Goal: Obtain resource: Download file/media

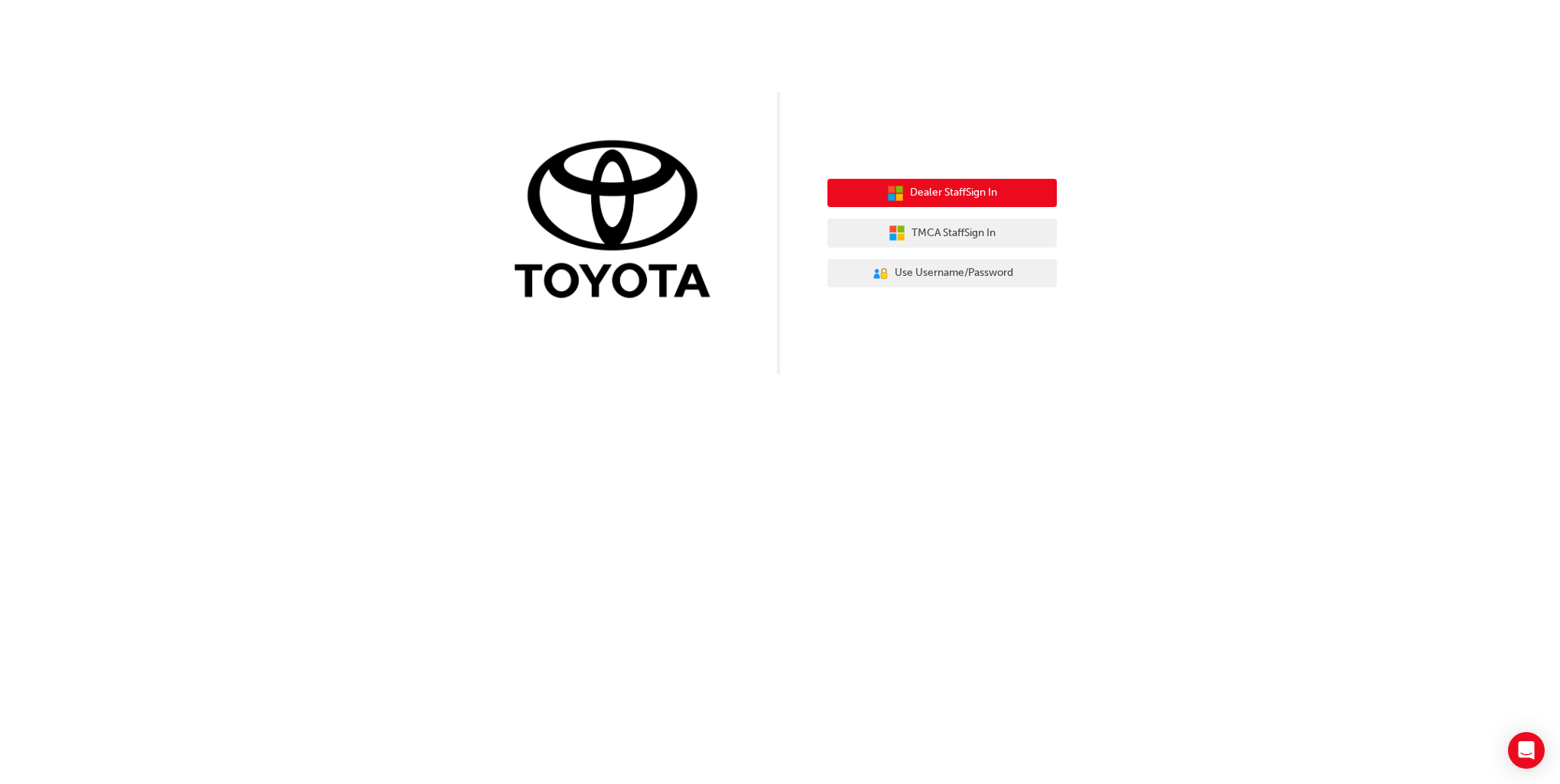
click at [924, 200] on span "Dealer Staff Sign In" at bounding box center [953, 193] width 87 height 18
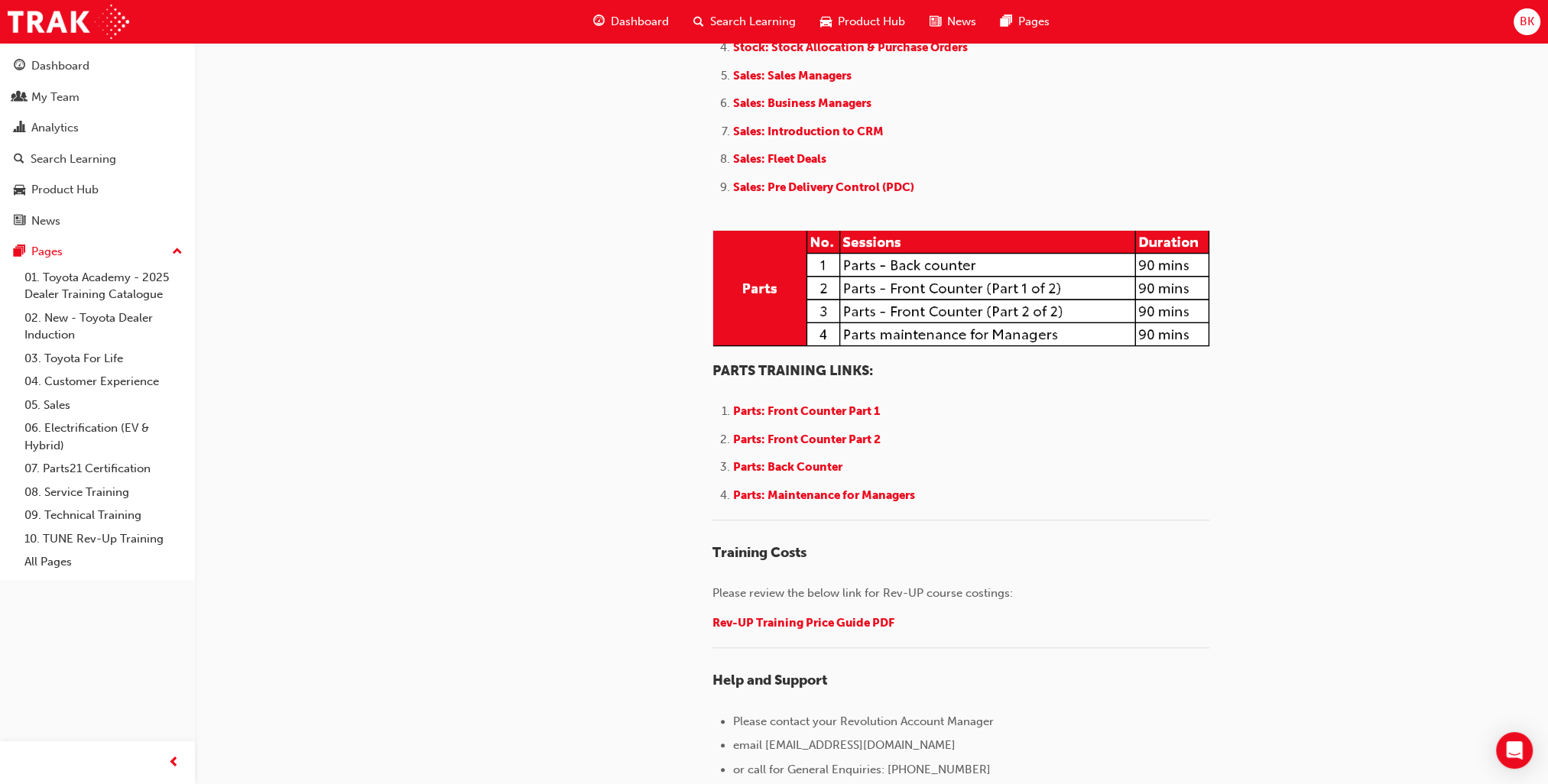
scroll to position [1834, 0]
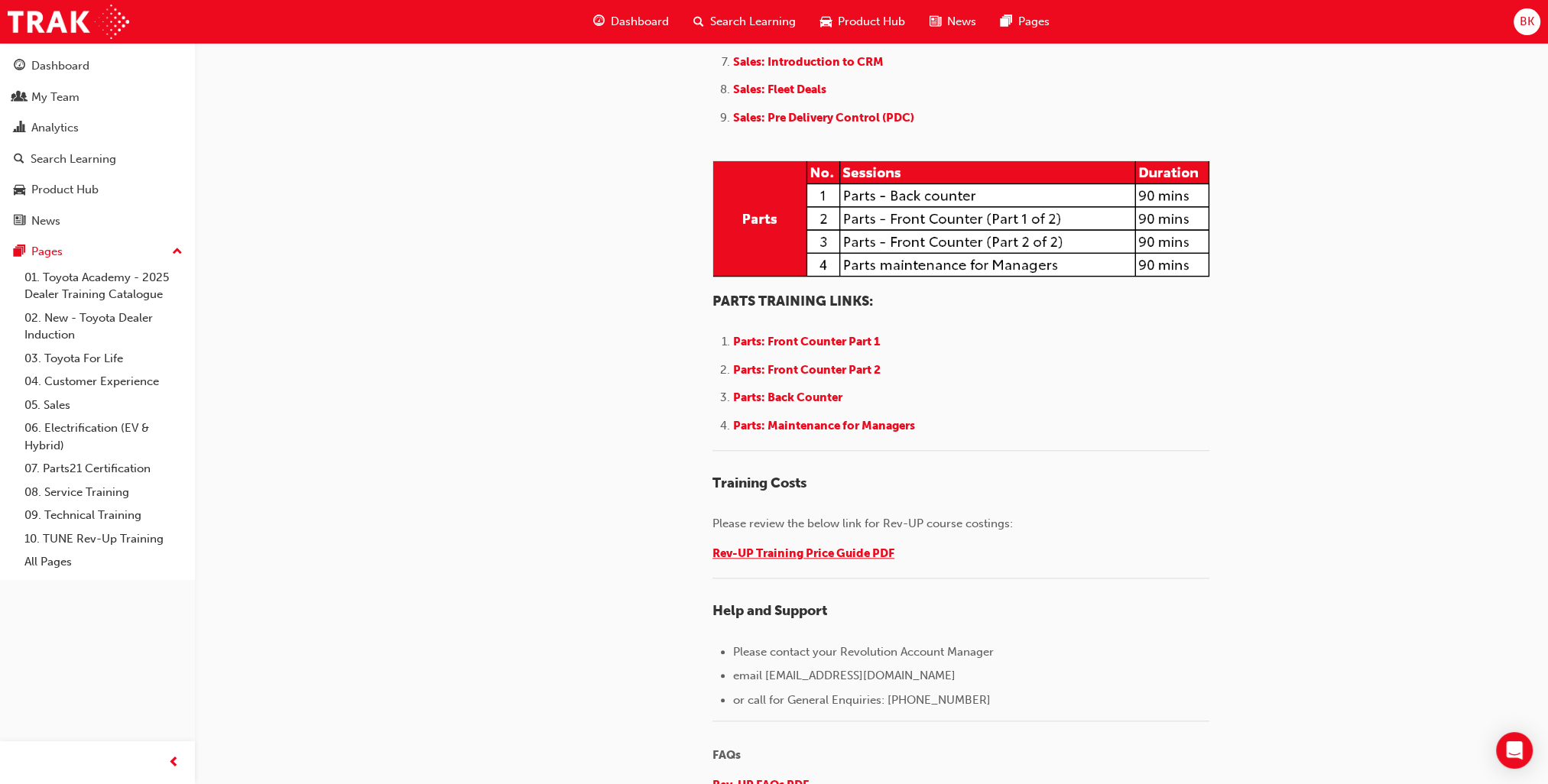
click at [841, 548] on span "Rev-UP Training Price Guide PDF" at bounding box center [803, 553] width 182 height 14
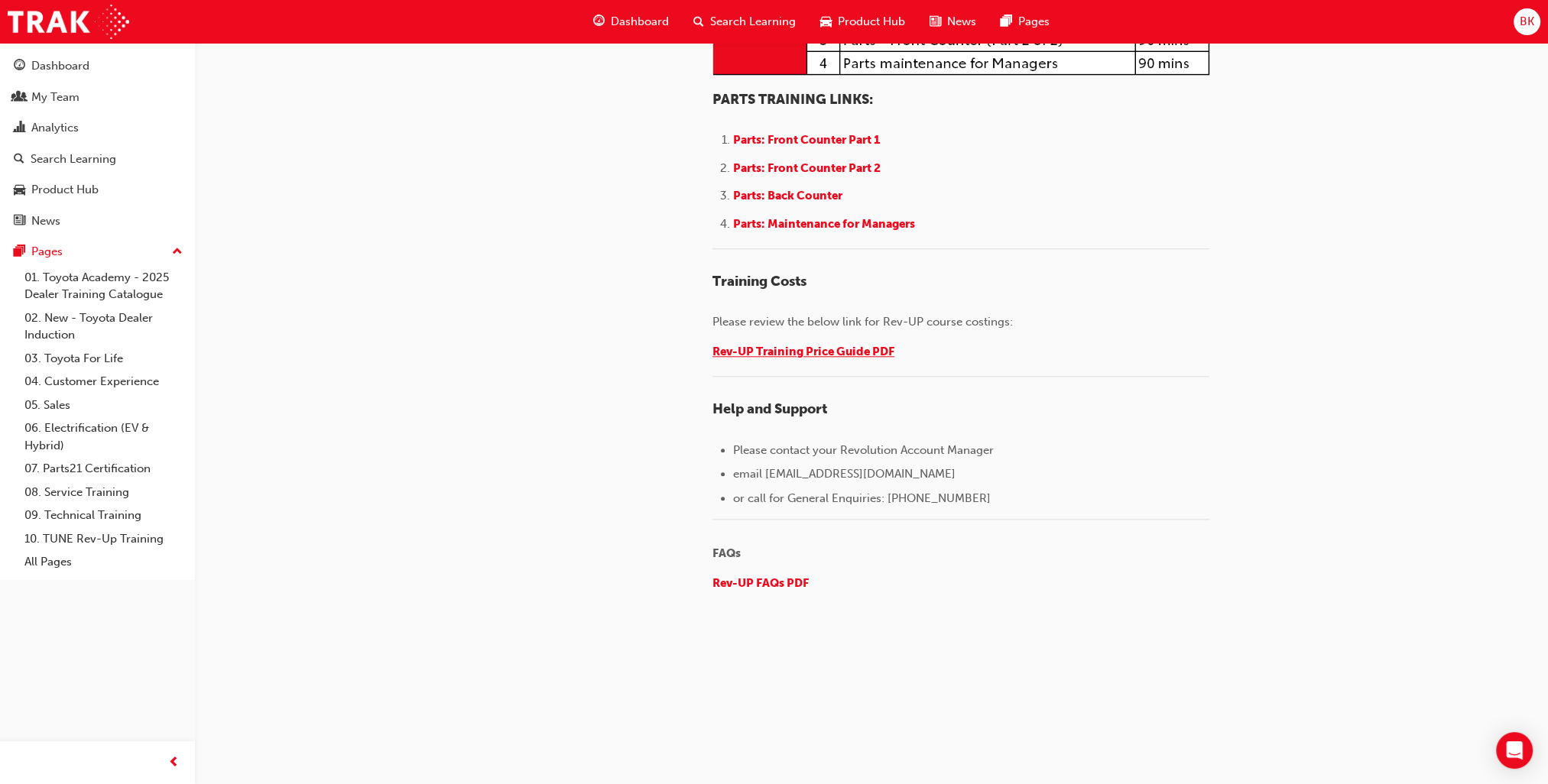
scroll to position [2102, 0]
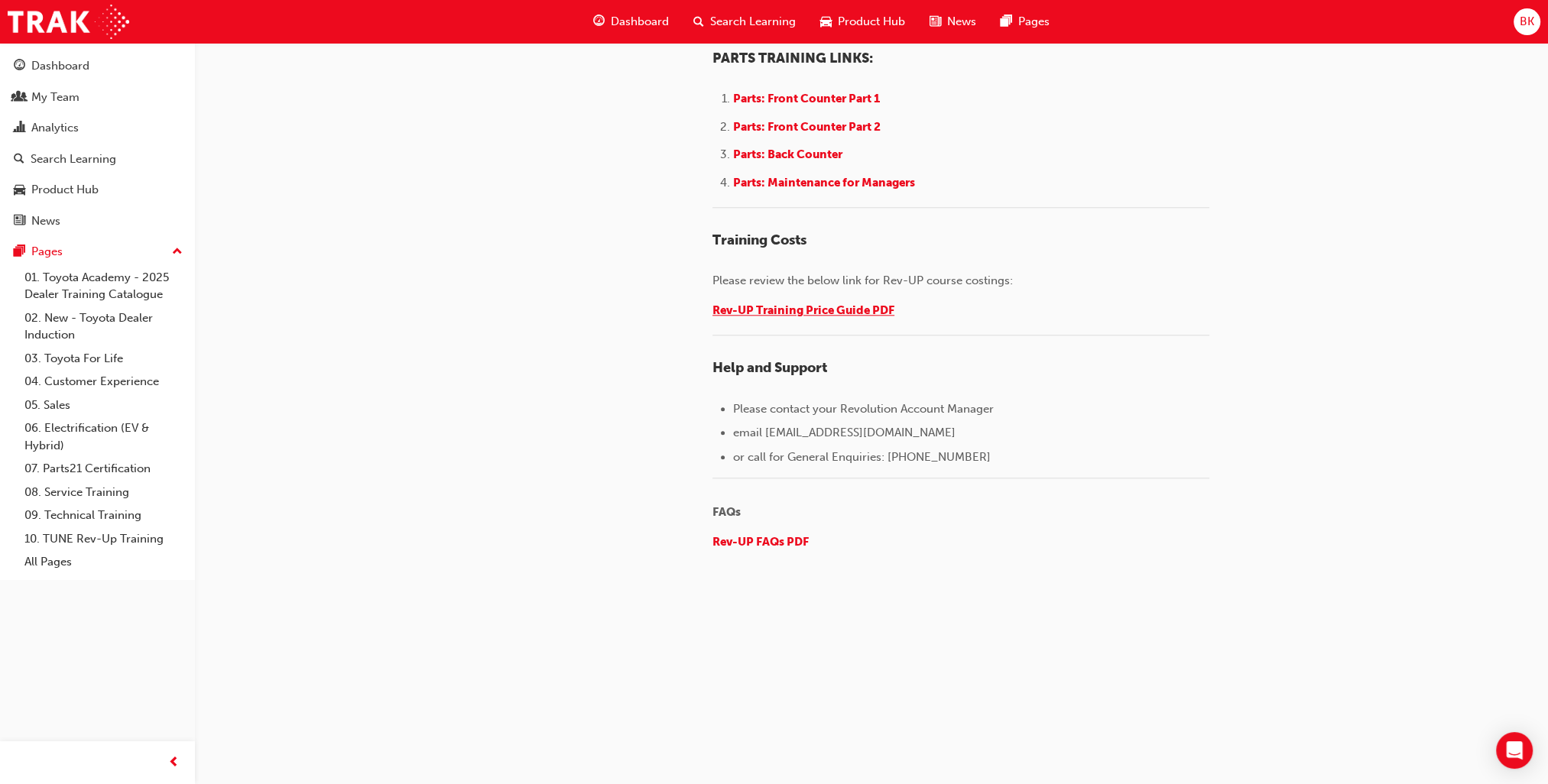
click at [843, 304] on span "Rev-UP Training Price Guide PDF" at bounding box center [803, 311] width 182 height 14
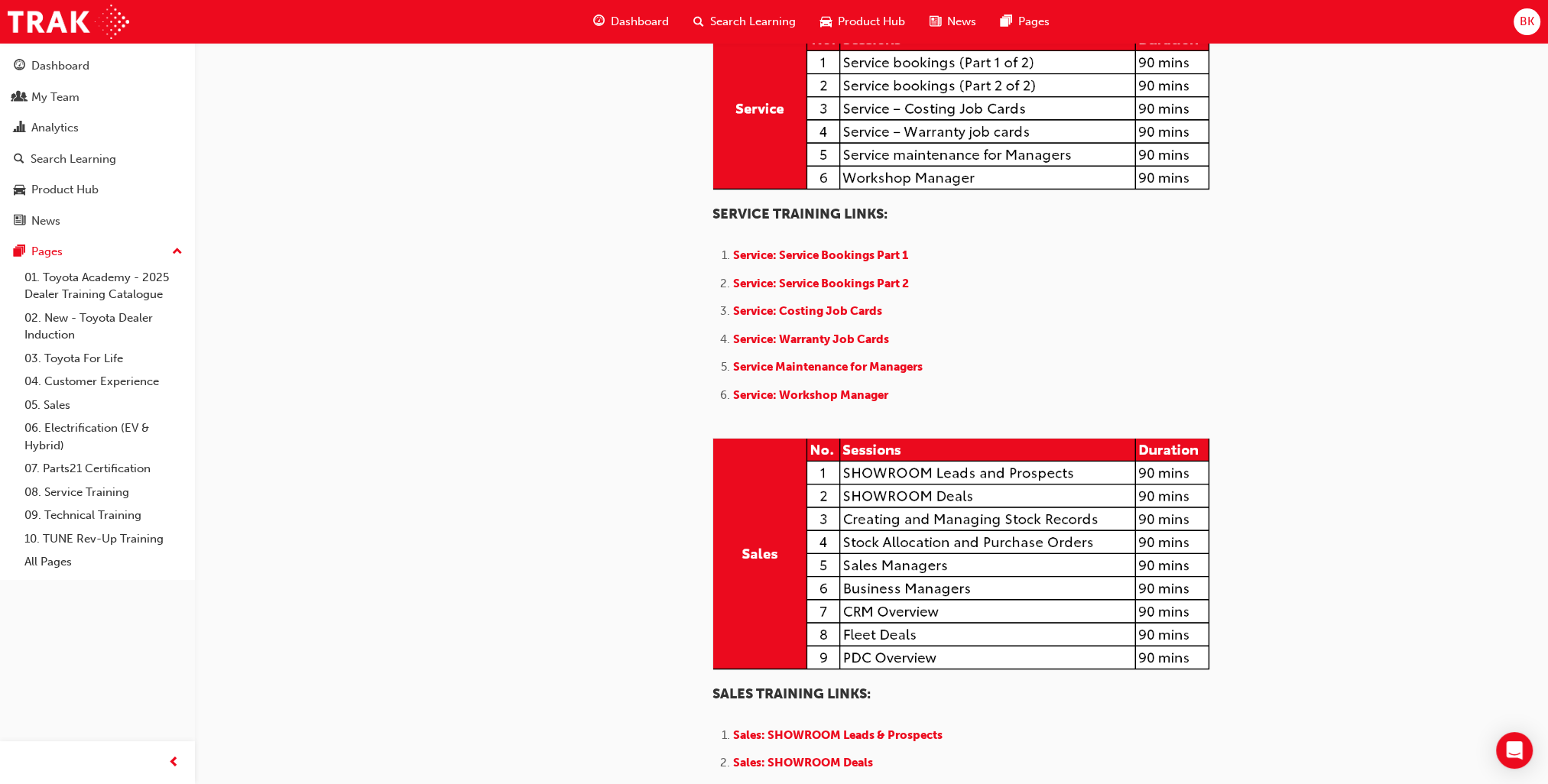
scroll to position [840, 0]
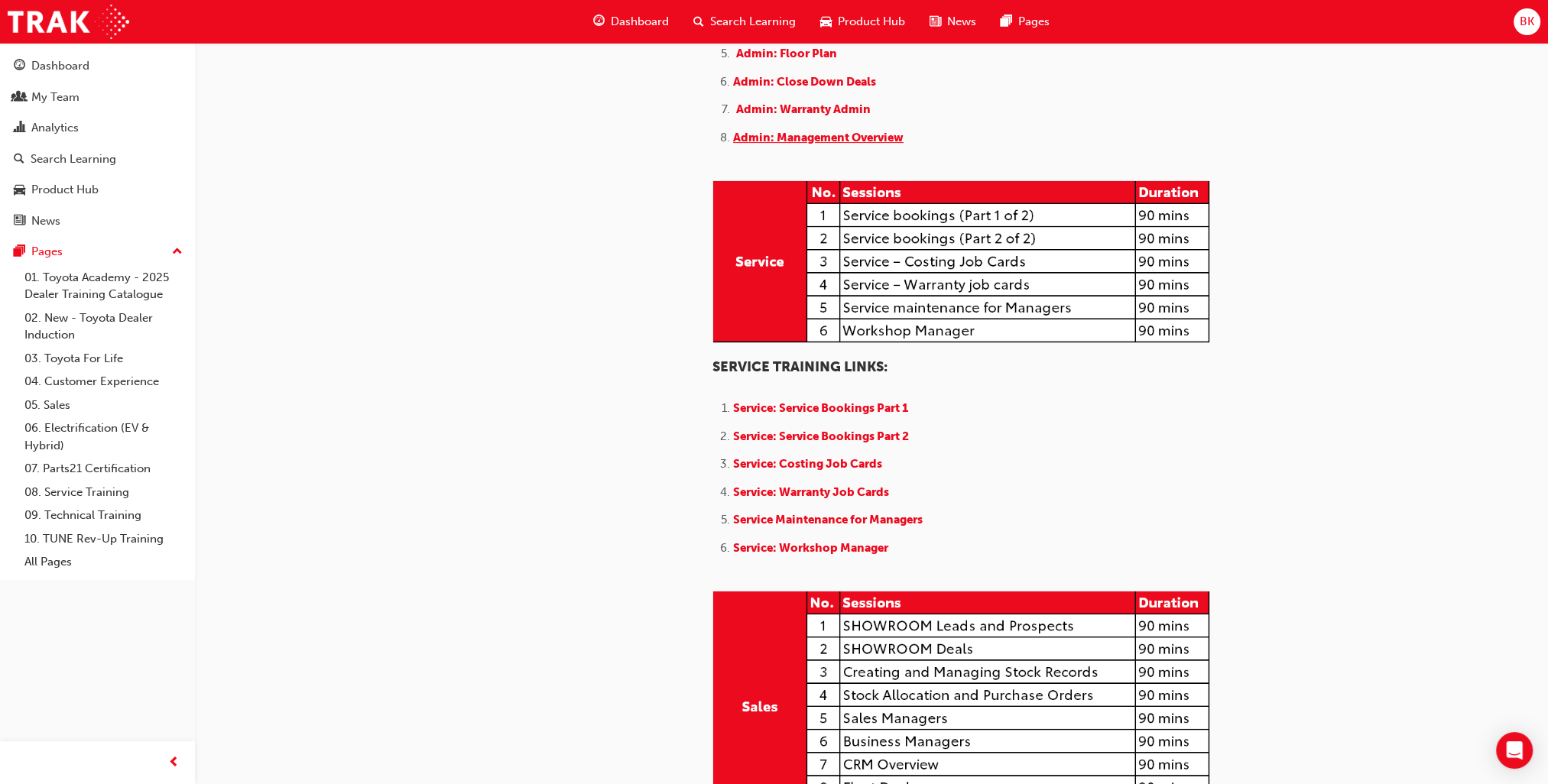
click at [867, 144] on span "Admin: Management Overview" at bounding box center [818, 137] width 171 height 14
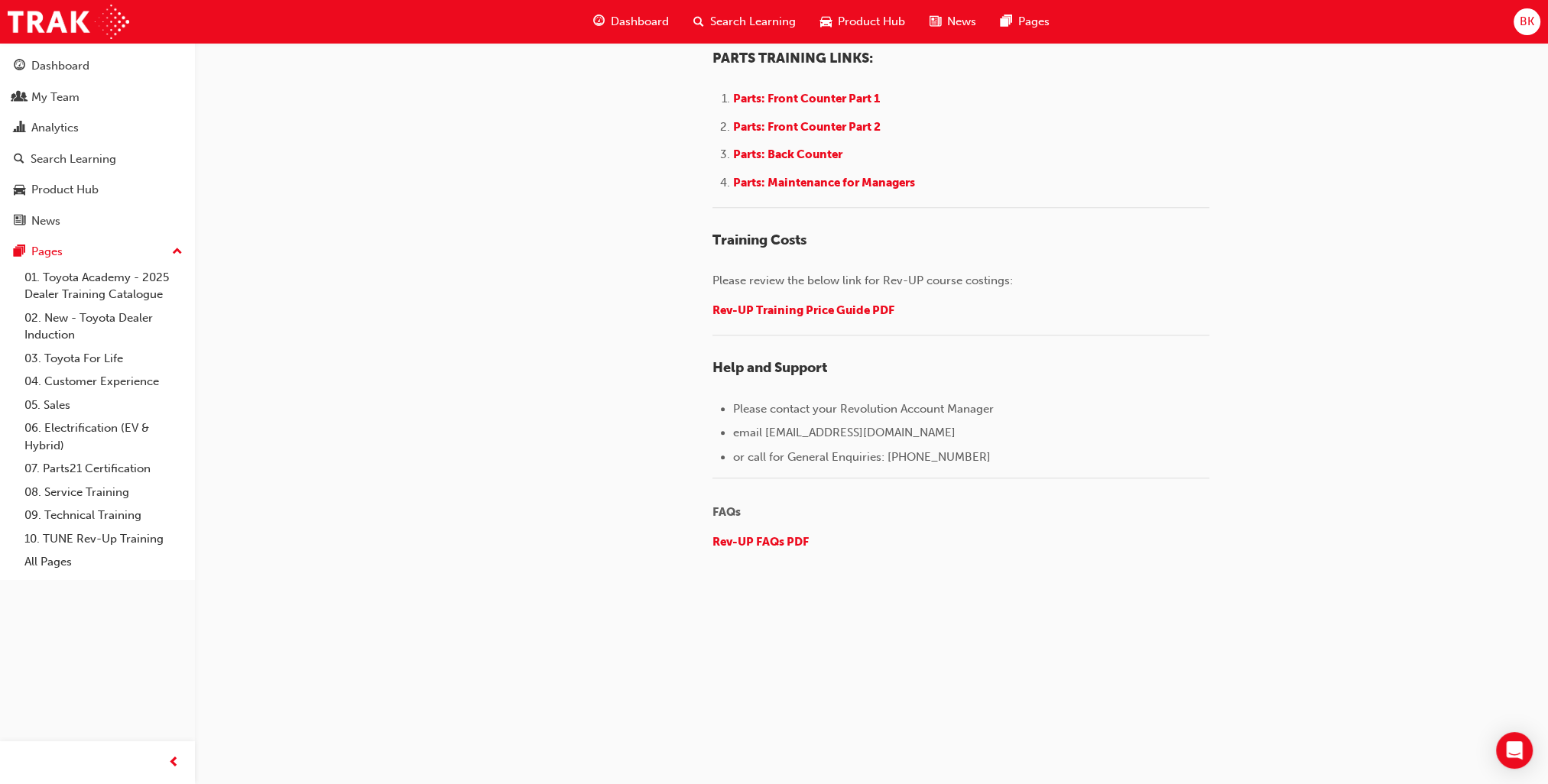
scroll to position [2265, 0]
click at [782, 535] on span "Rev-UP FAQs PDF" at bounding box center [761, 541] width 97 height 14
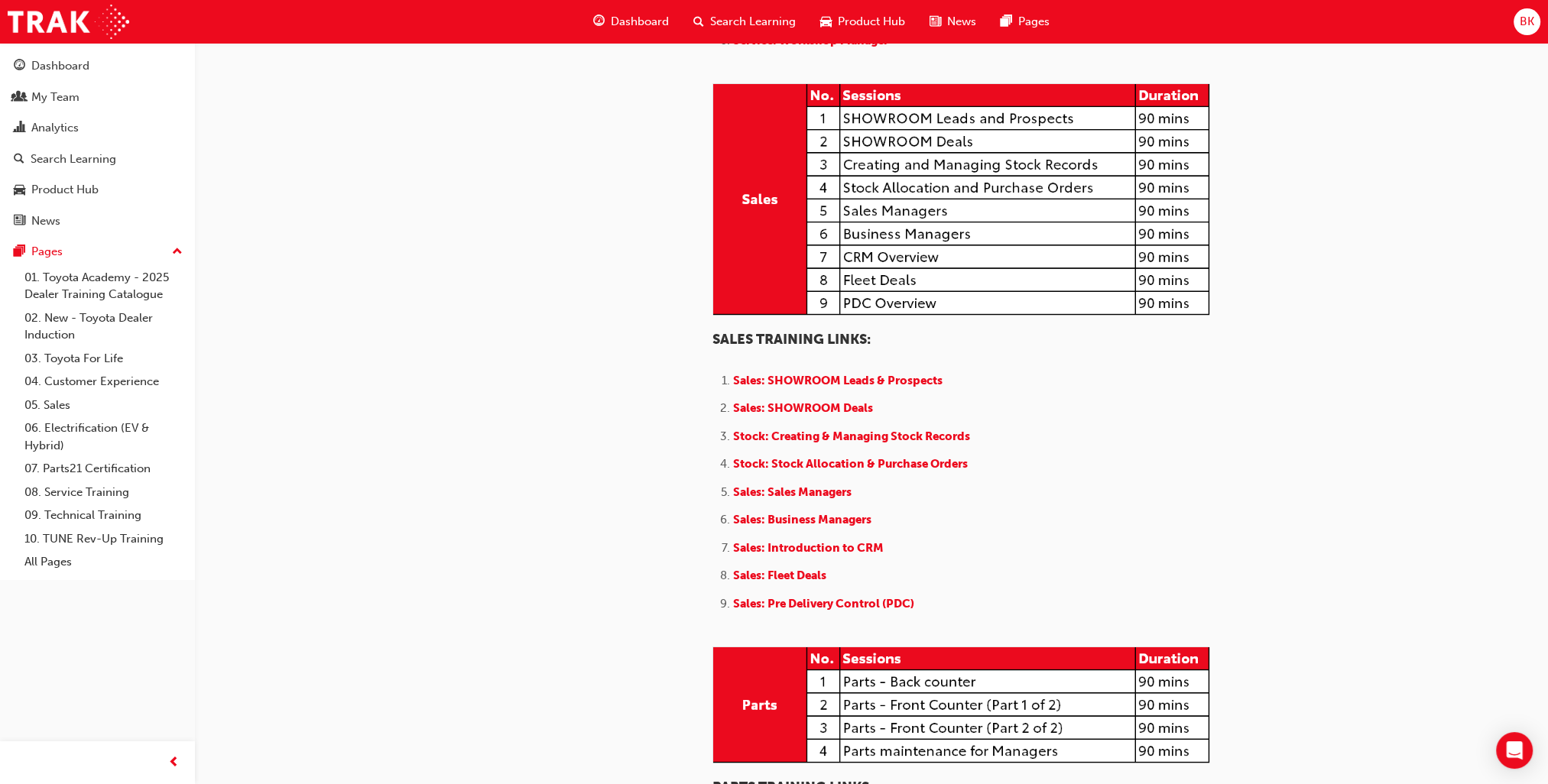
scroll to position [737, 0]
